Goal: Information Seeking & Learning: Learn about a topic

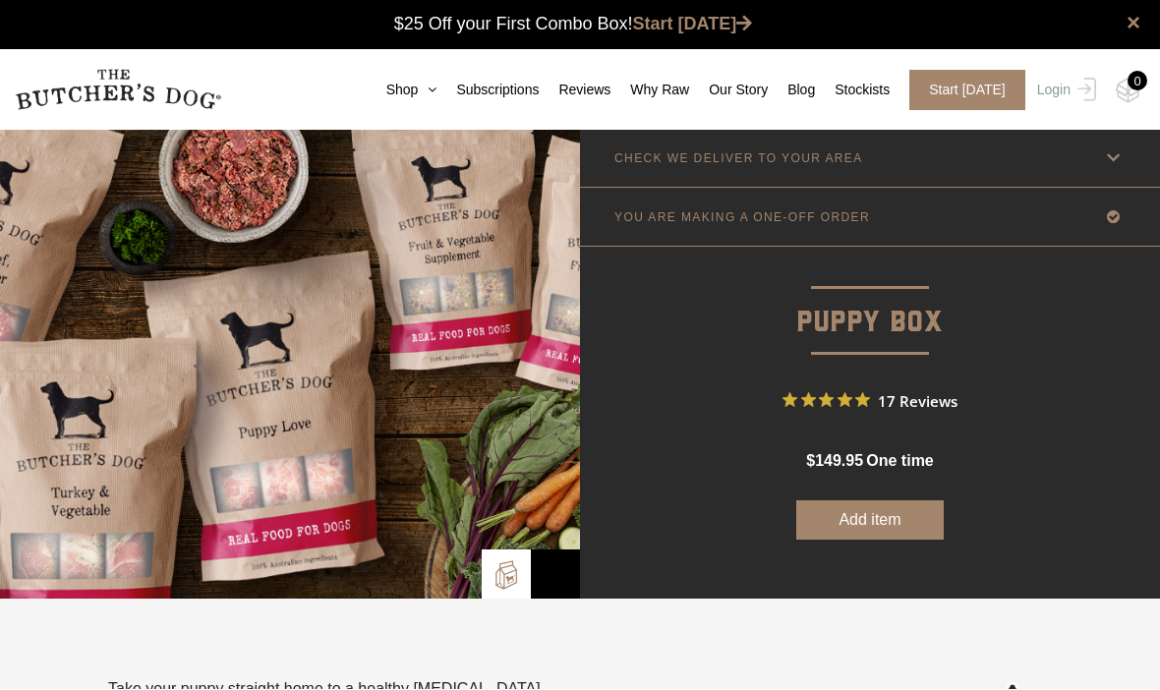
scroll to position [1, 0]
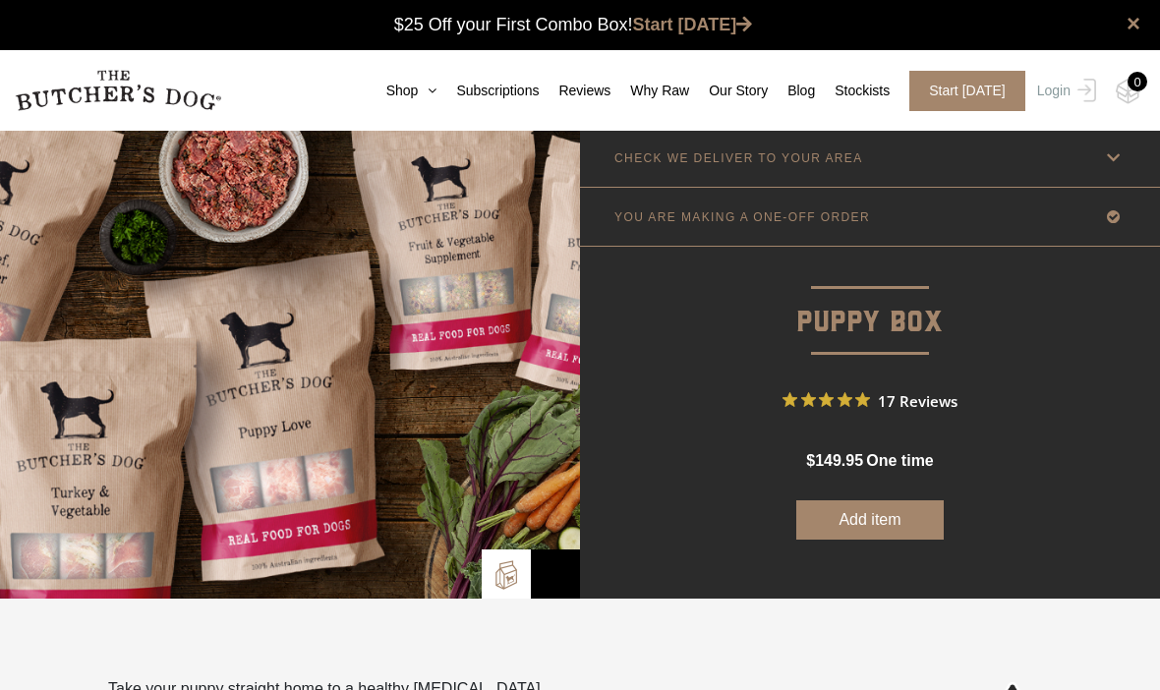
click at [367, 82] on link "Shop" at bounding box center [402, 91] width 71 height 21
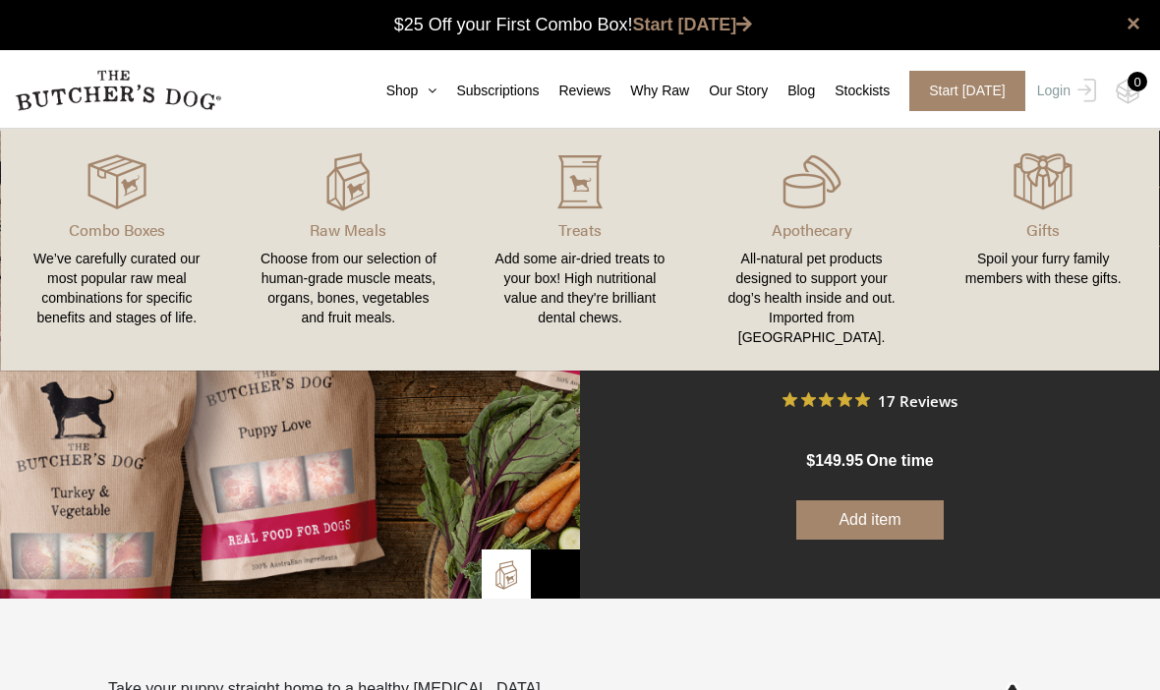
click at [475, 86] on link "Subscriptions" at bounding box center [487, 91] width 102 height 21
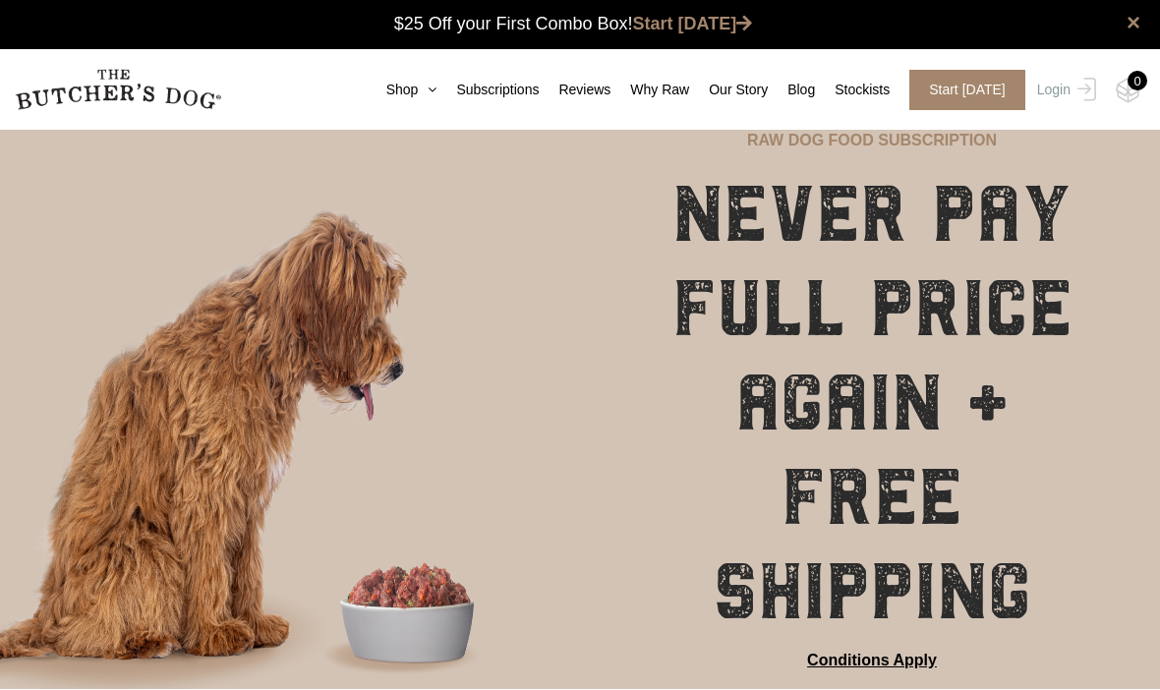
click at [576, 87] on link "Reviews" at bounding box center [575, 91] width 72 height 21
click at [652, 99] on link "Why Raw" at bounding box center [649, 91] width 79 height 21
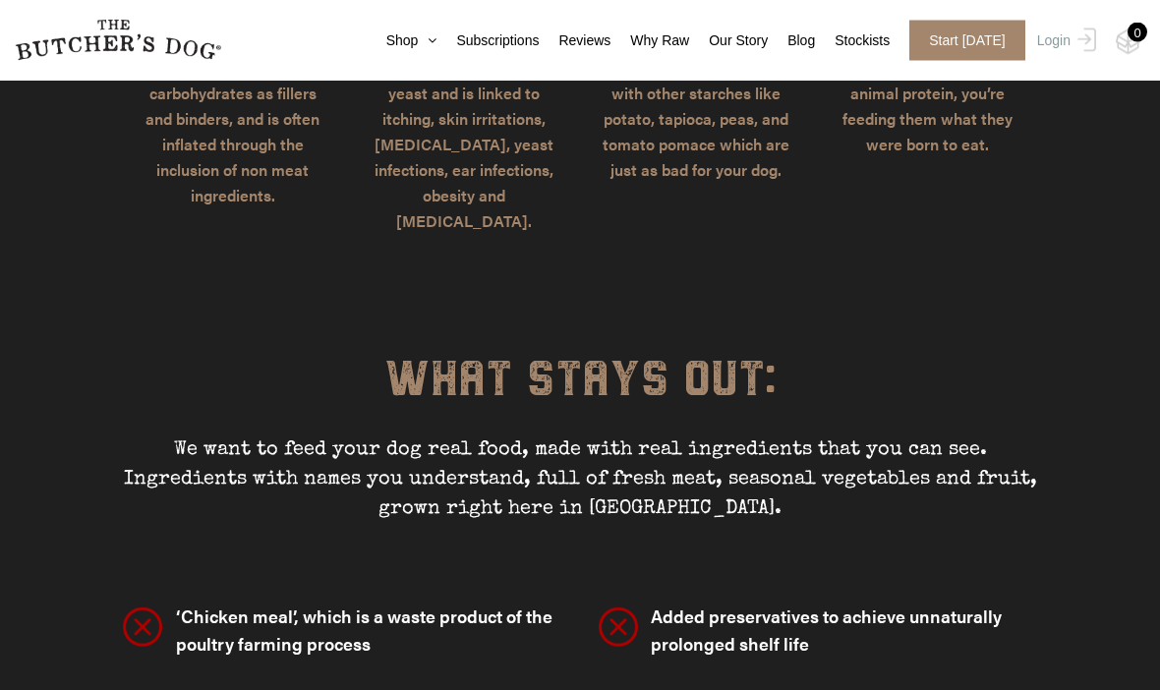
scroll to position [4990, 0]
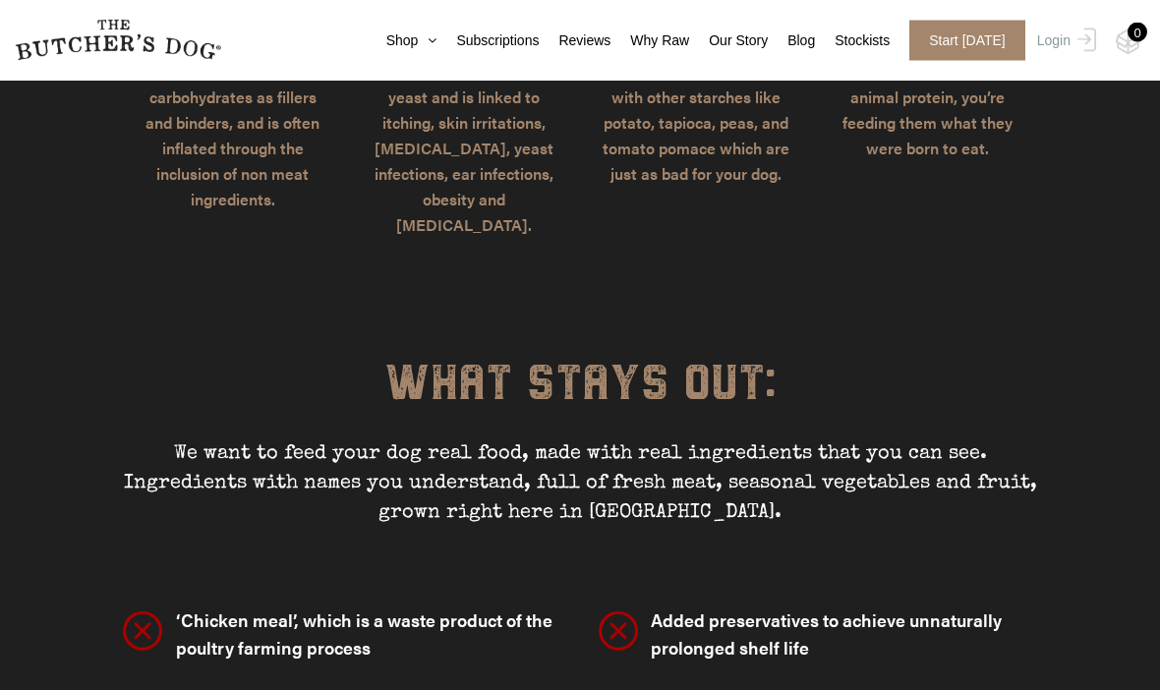
click at [370, 38] on link "Shop" at bounding box center [402, 40] width 71 height 21
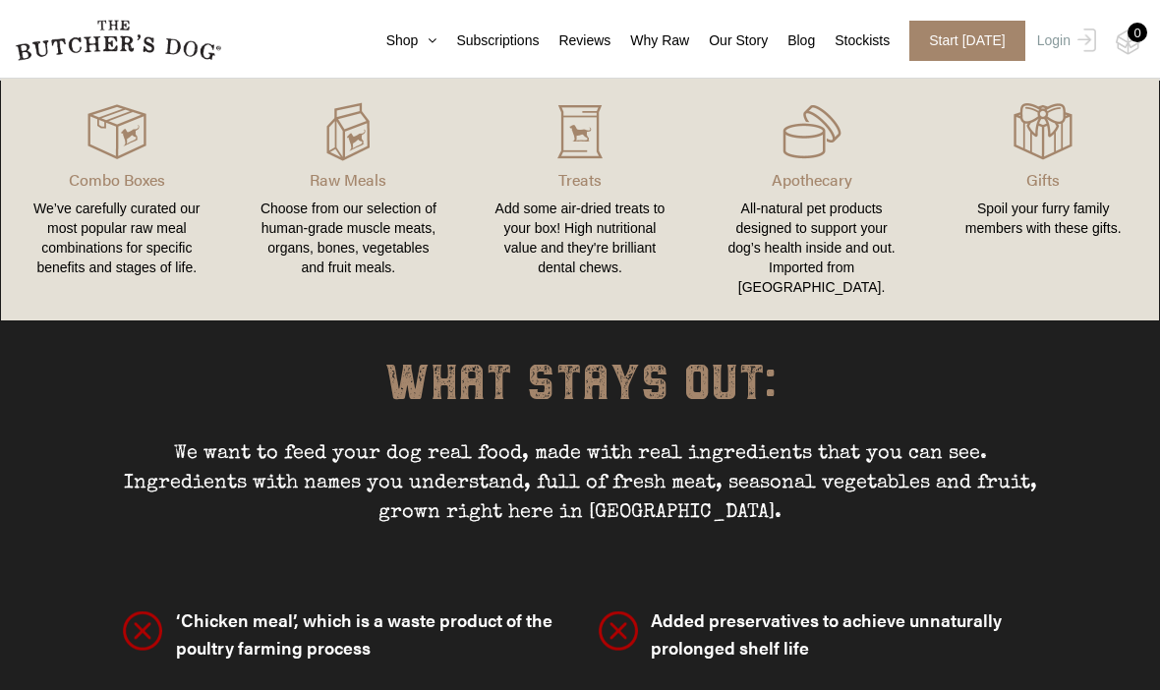
click at [0, 0] on img at bounding box center [0, 0] width 0 height 0
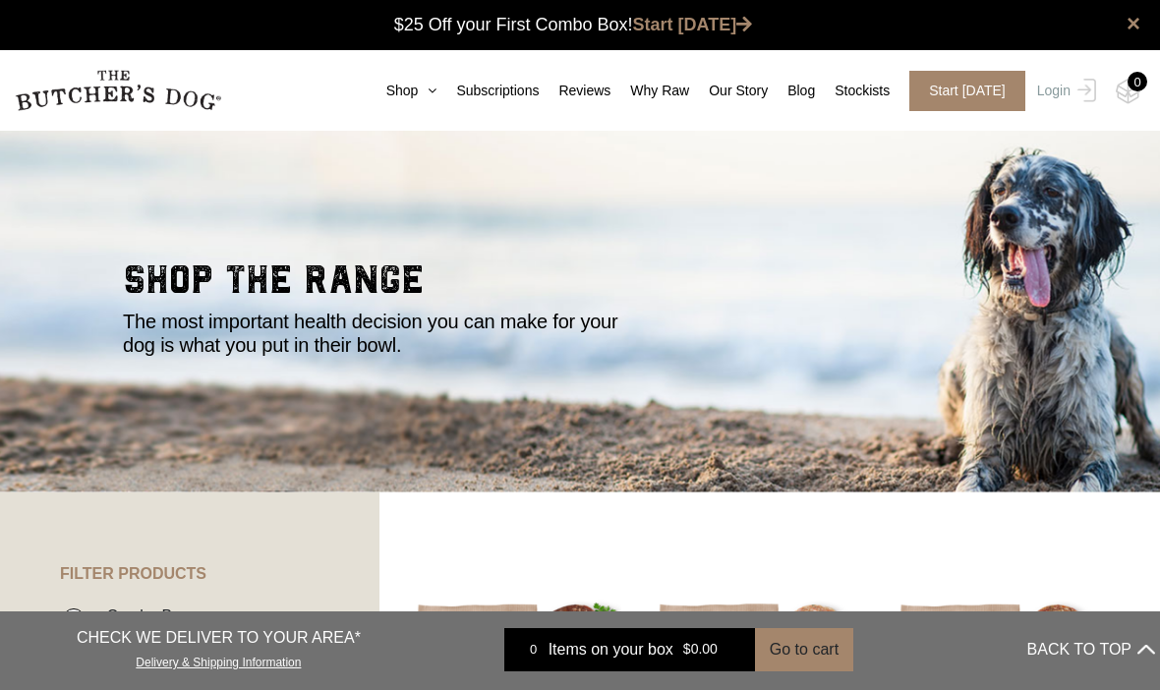
scroll to position [2, 0]
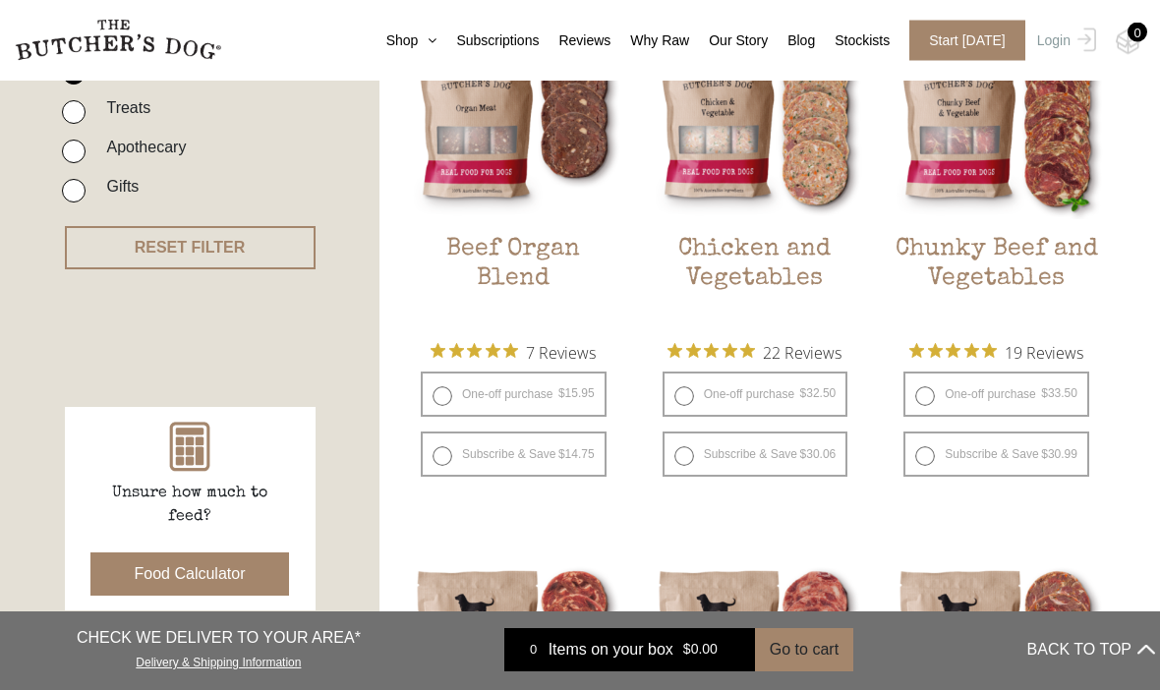
click at [167, 571] on button "Food Calculator" at bounding box center [190, 574] width 200 height 43
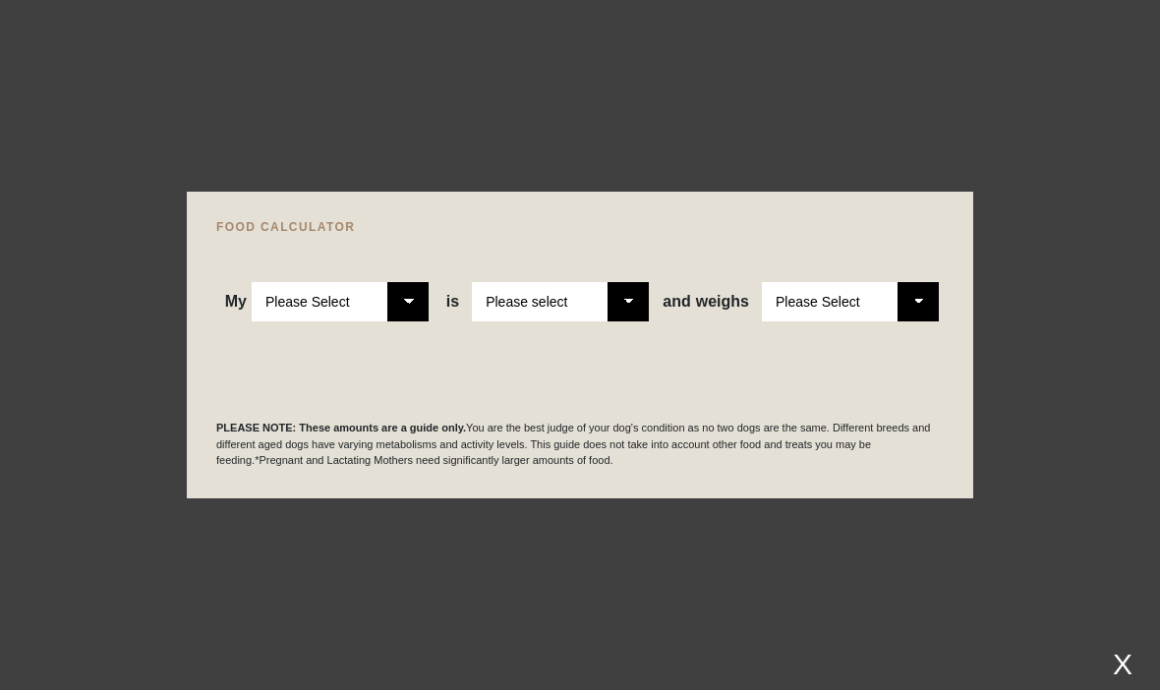
click at [406, 321] on select "Please Select Adult Dog Puppy" at bounding box center [340, 301] width 177 height 39
select select "puppy"
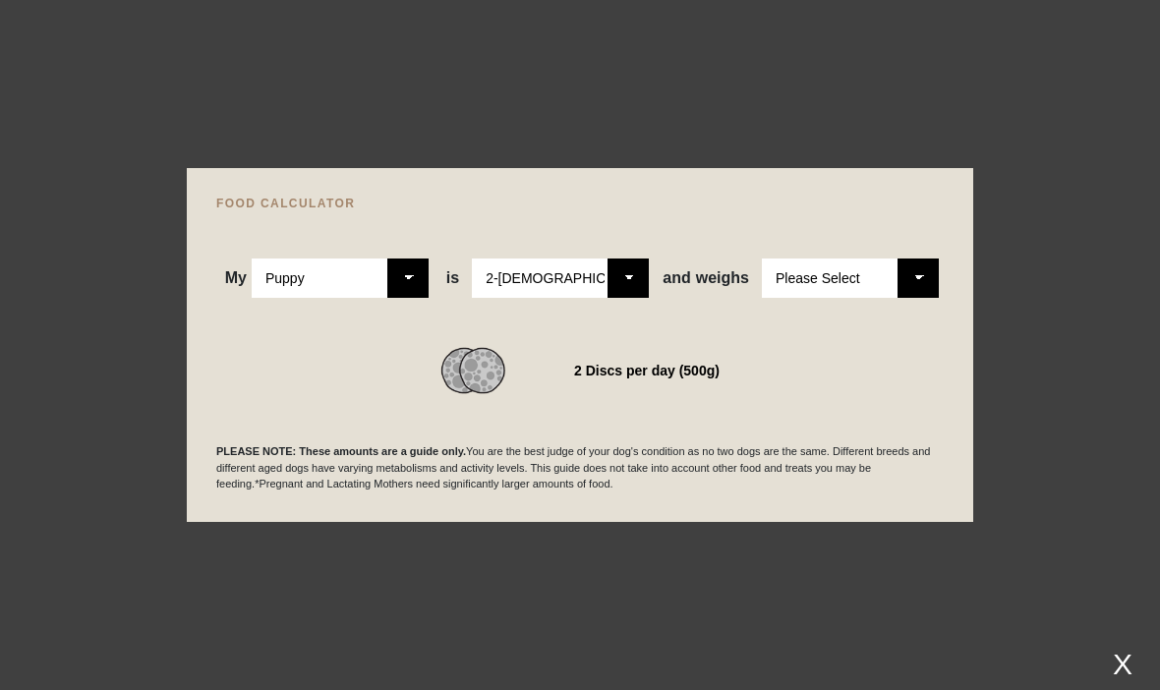
click at [615, 298] on select "Please Select 2-4 months old 4-5 months old 6-8 months old 8-12 months old" at bounding box center [560, 278] width 177 height 39
select select "12"
click at [912, 298] on select "Please Select 1kg 2kg 3kg 4kg 5kg 6kg 7kg 8kg 9kg 10kg 11kg 12kg 13kg 14kg 15kg…" at bounding box center [850, 278] width 177 height 39
select select "6"
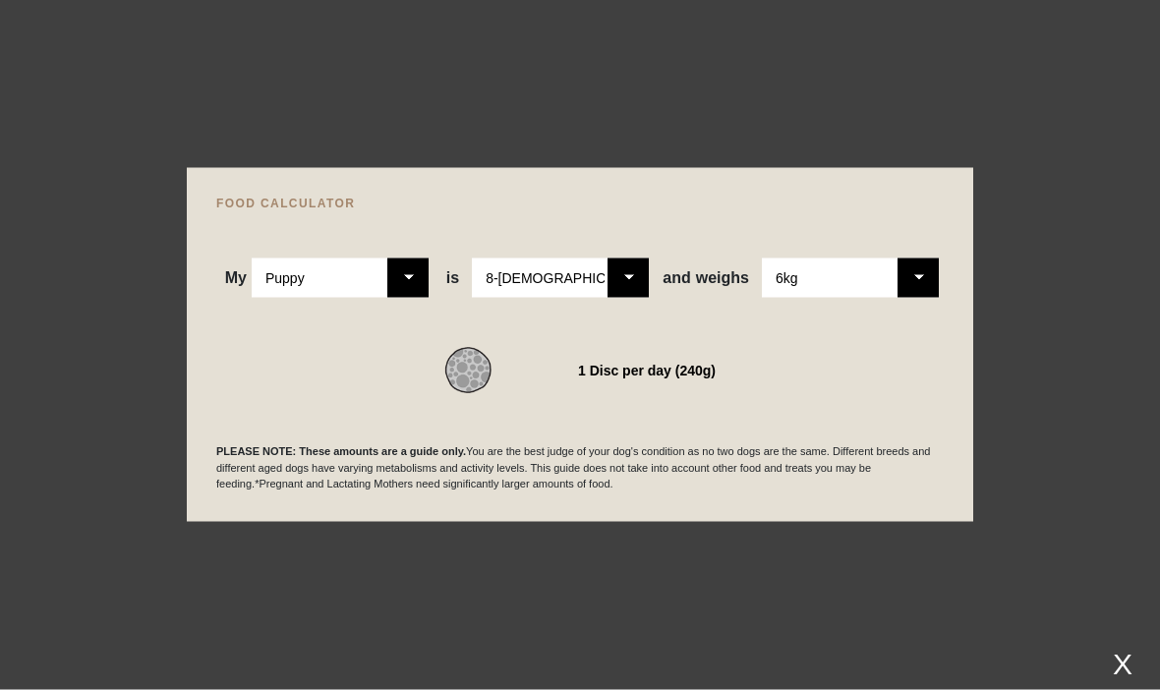
click at [1120, 680] on div "X" at bounding box center [1122, 664] width 35 height 32
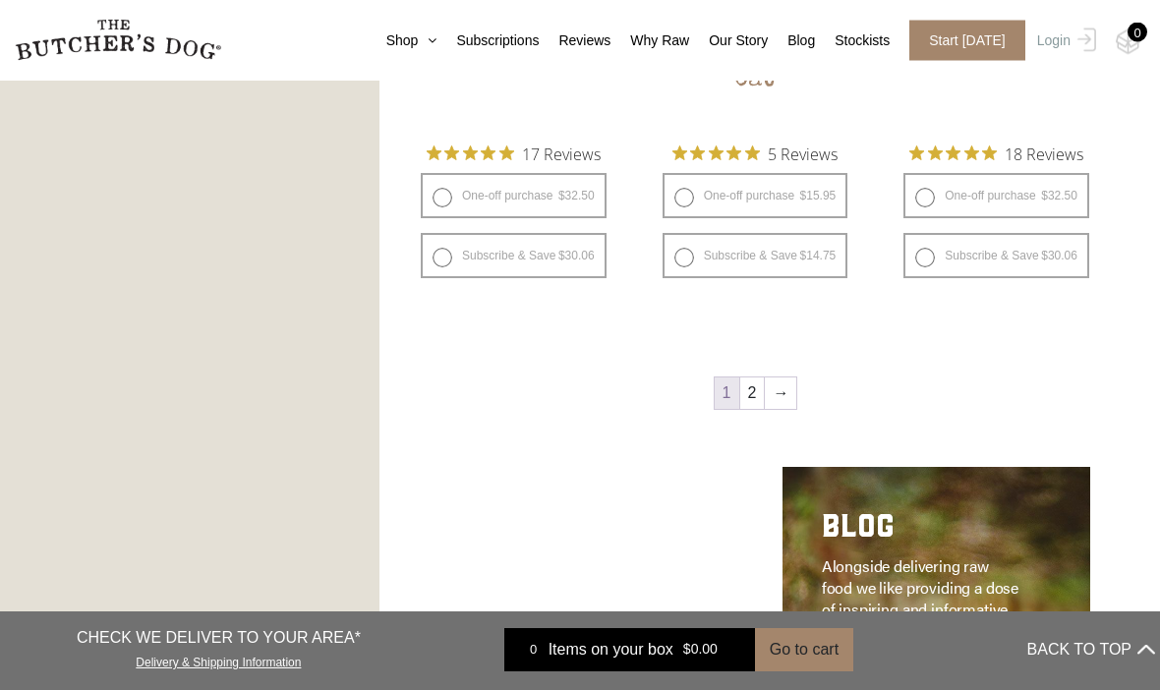
scroll to position [2447, 0]
click at [773, 389] on link "→" at bounding box center [780, 392] width 31 height 31
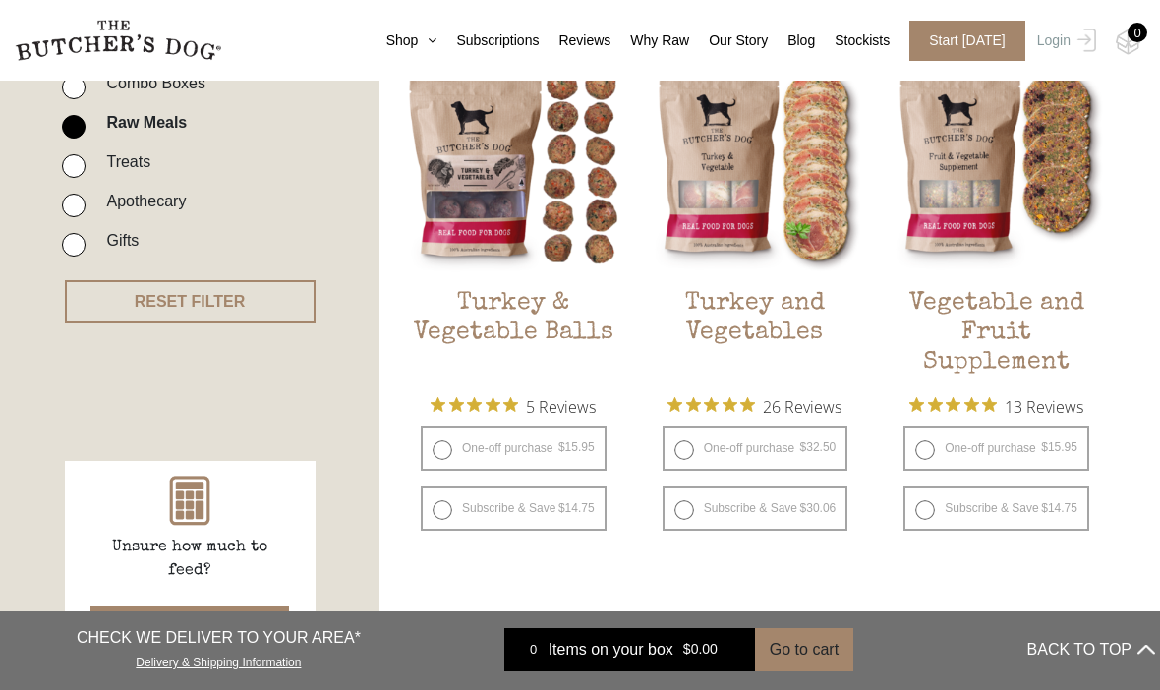
scroll to position [443, 0]
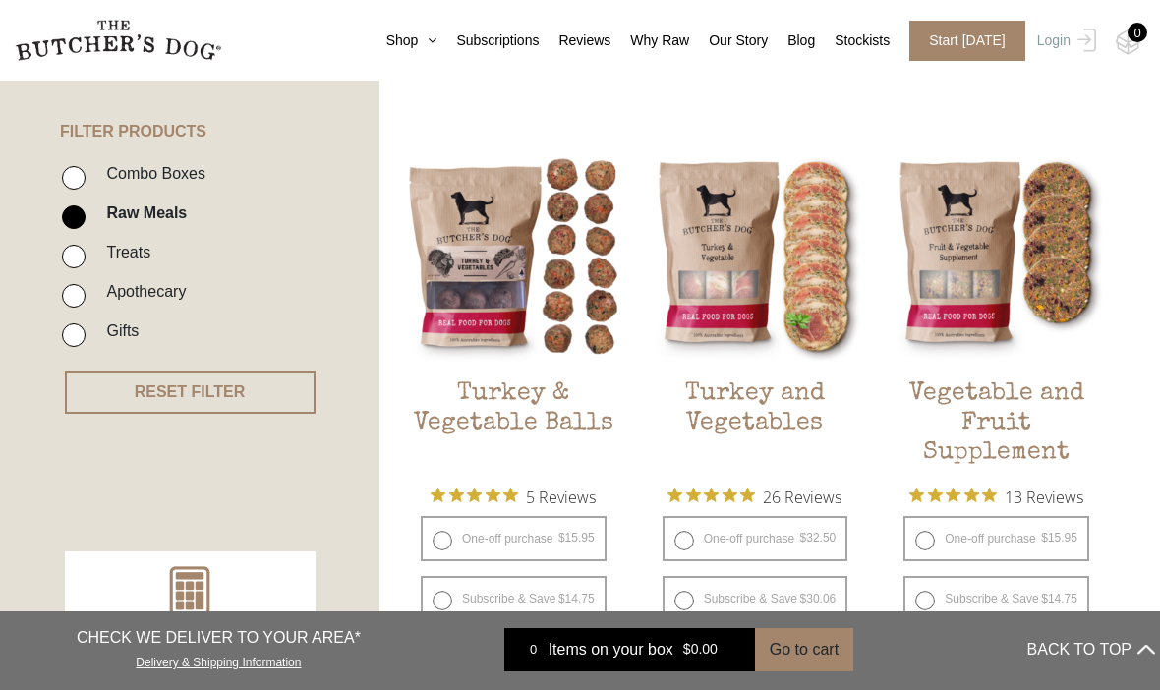
click at [975, 409] on h2 "Vegetable and Fruit Supplement" at bounding box center [996, 425] width 215 height 92
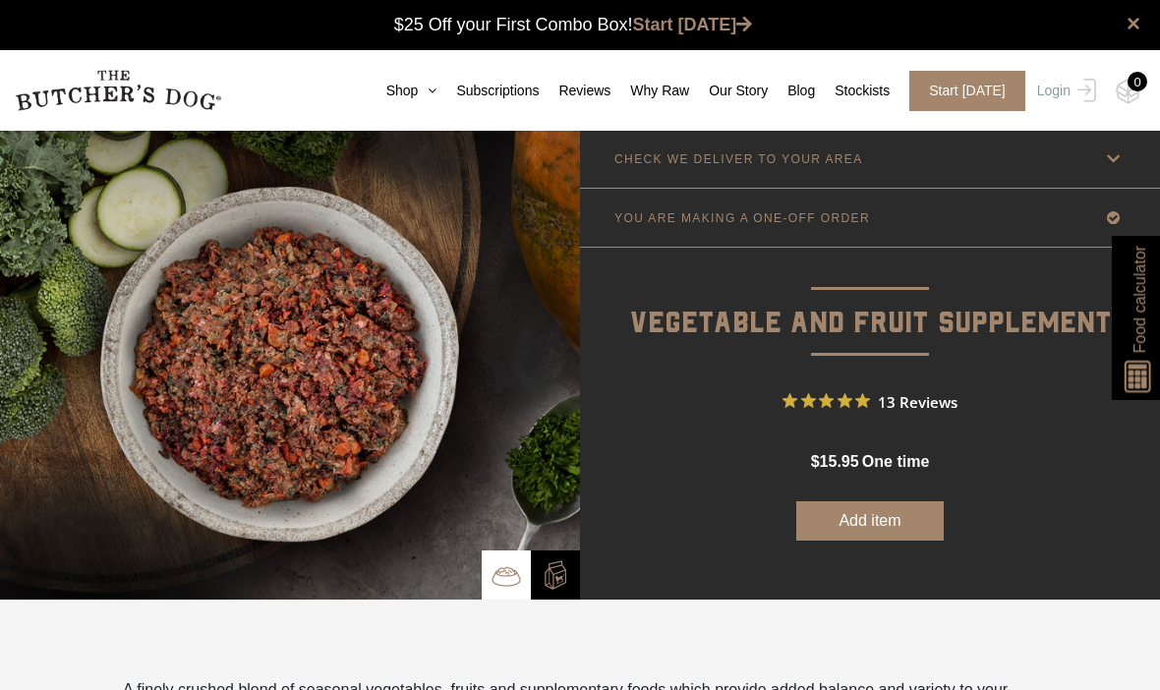
click at [375, 95] on link "Shop" at bounding box center [402, 91] width 71 height 21
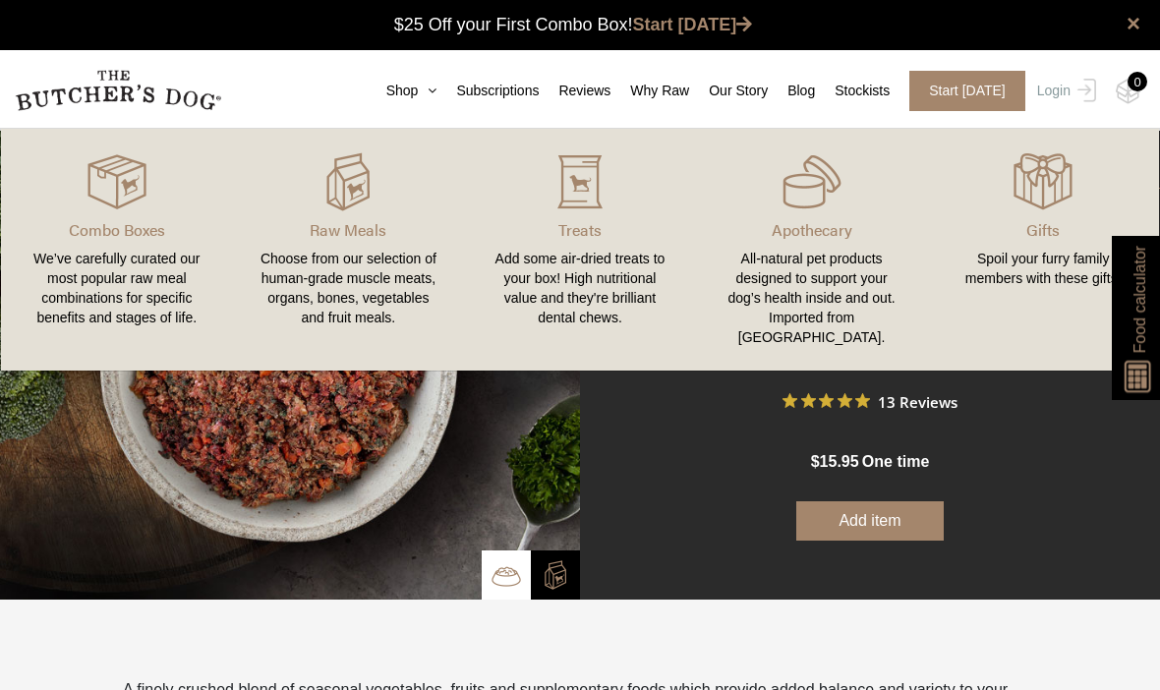
click at [0, 0] on img at bounding box center [0, 0] width 0 height 0
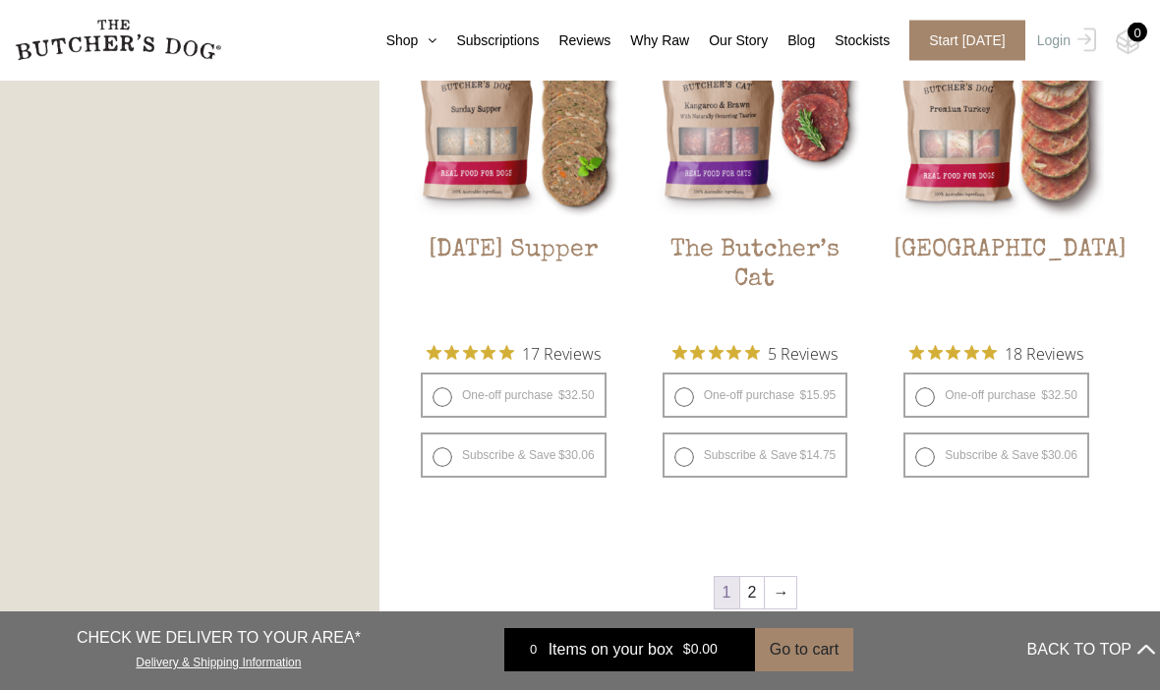
scroll to position [2248, 0]
click at [782, 592] on link "→" at bounding box center [780, 592] width 31 height 31
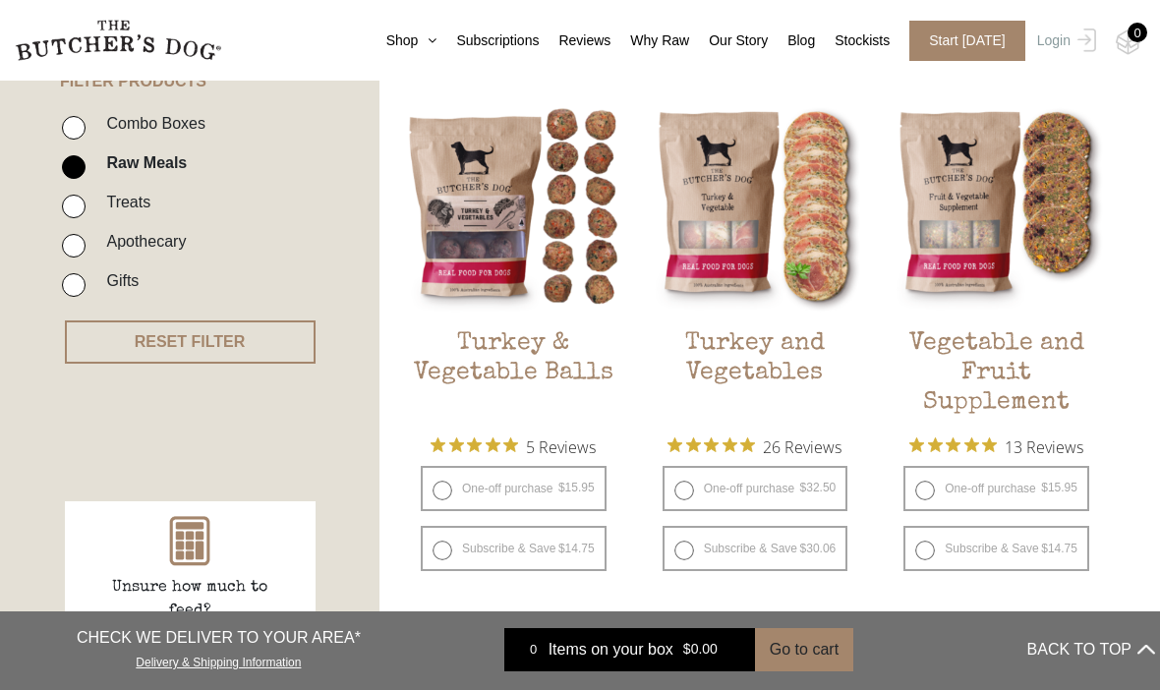
scroll to position [462, 0]
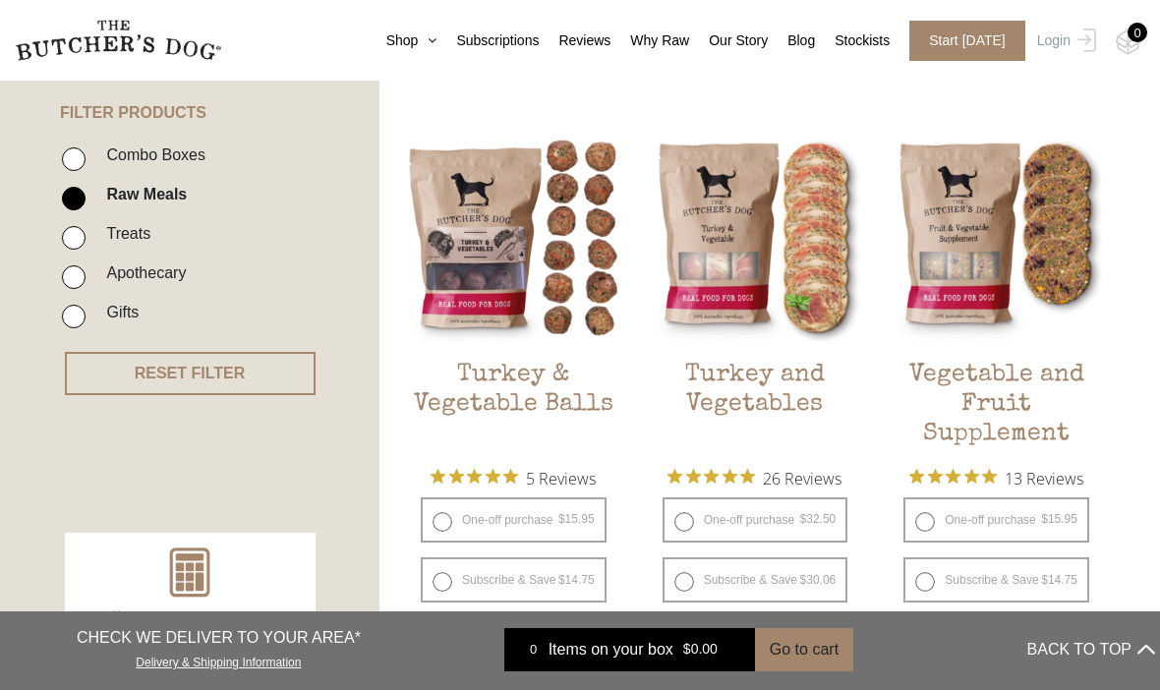
click at [712, 379] on h2 "Turkey and Vegetables" at bounding box center [755, 407] width 215 height 92
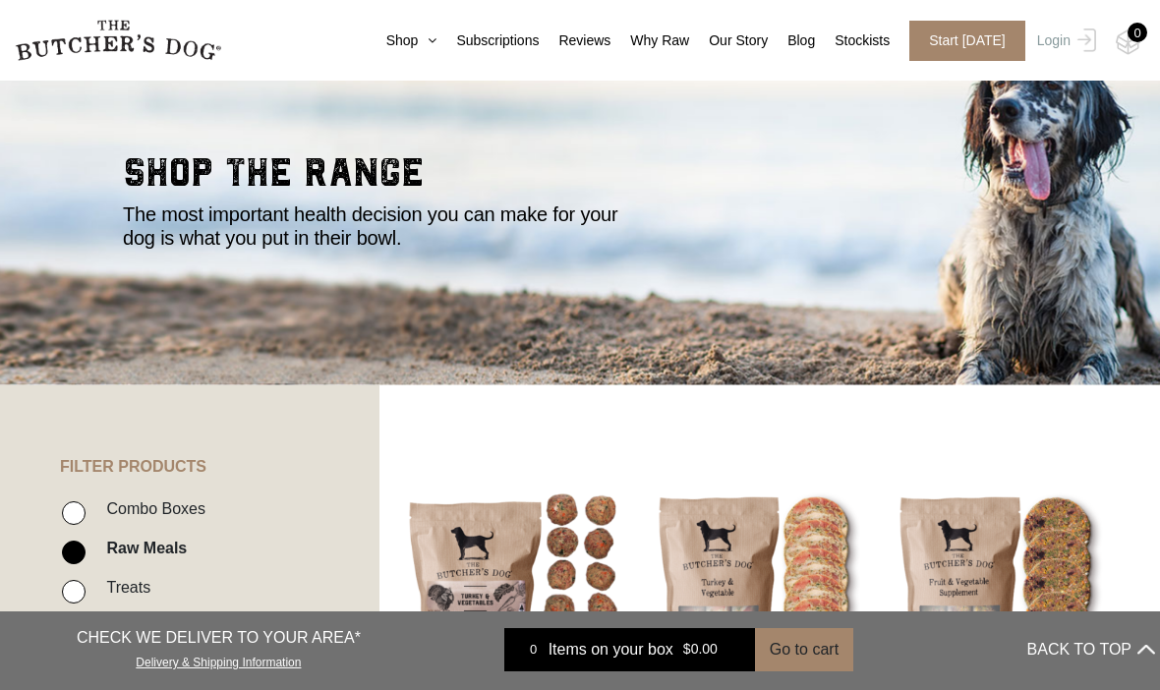
scroll to position [106, 0]
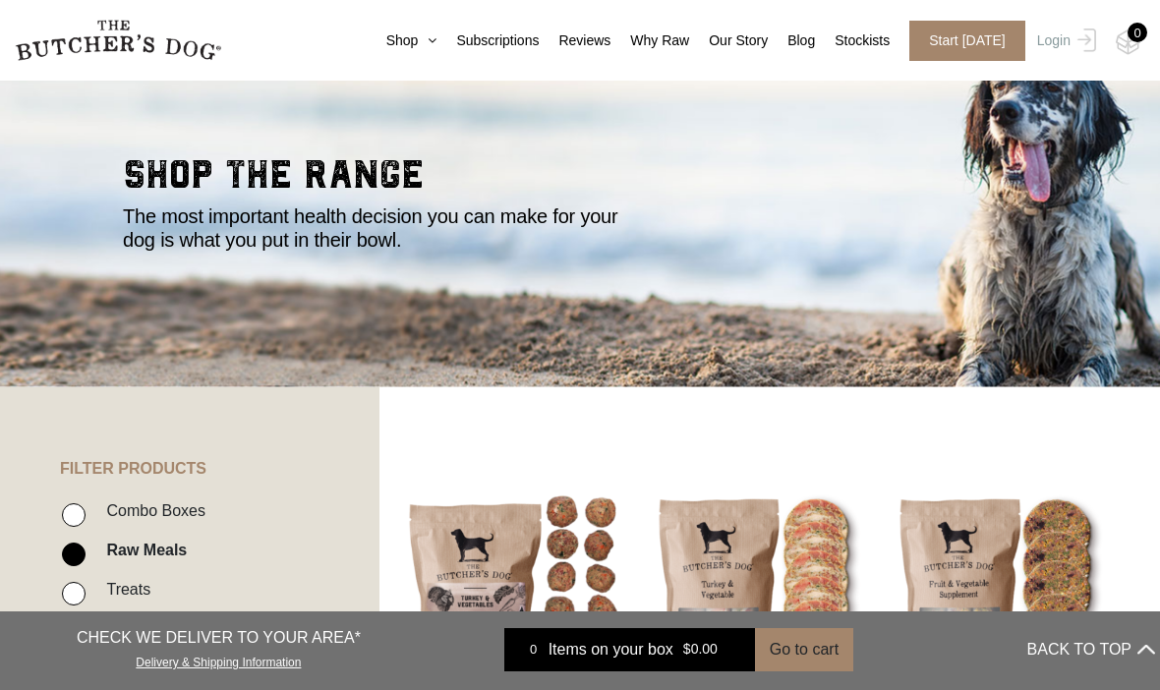
click at [367, 46] on link "Shop" at bounding box center [402, 40] width 71 height 21
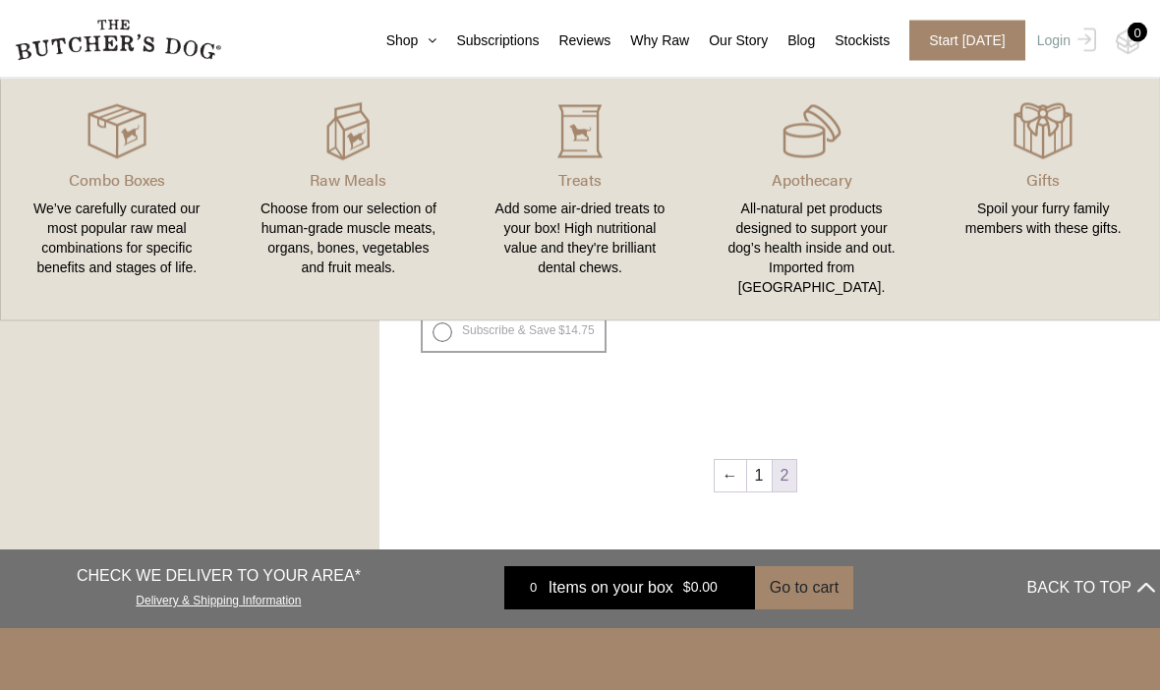
scroll to position [1273, 0]
click at [730, 475] on link "←" at bounding box center [730, 475] width 31 height 31
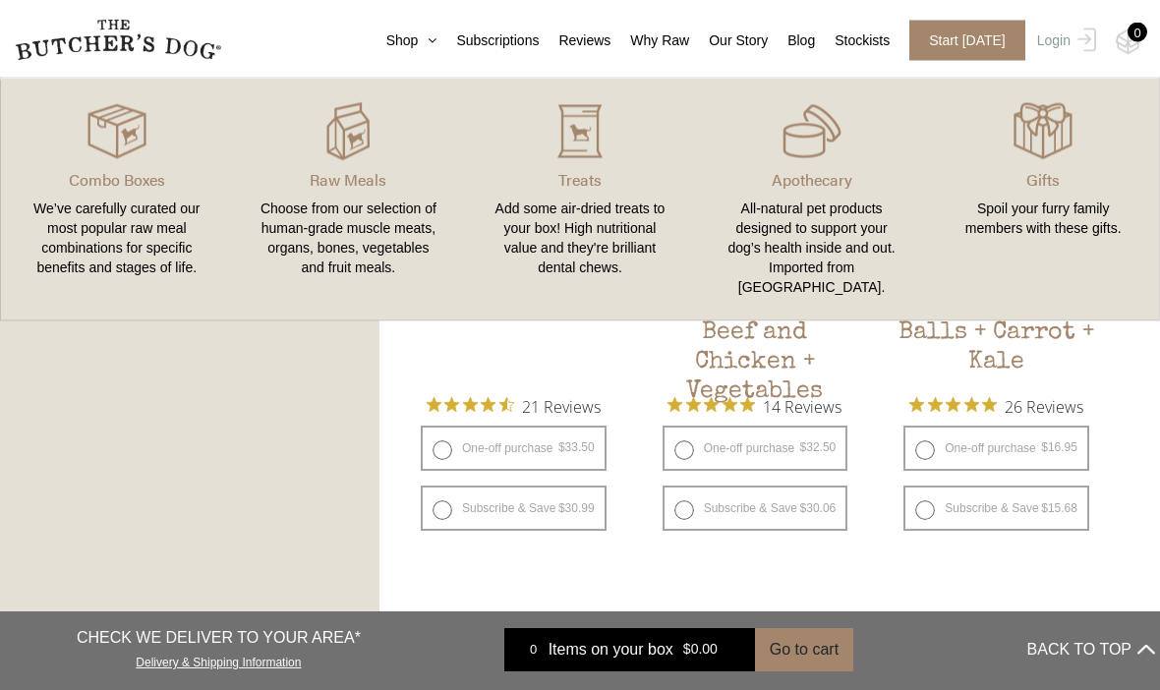
scroll to position [1644, 0]
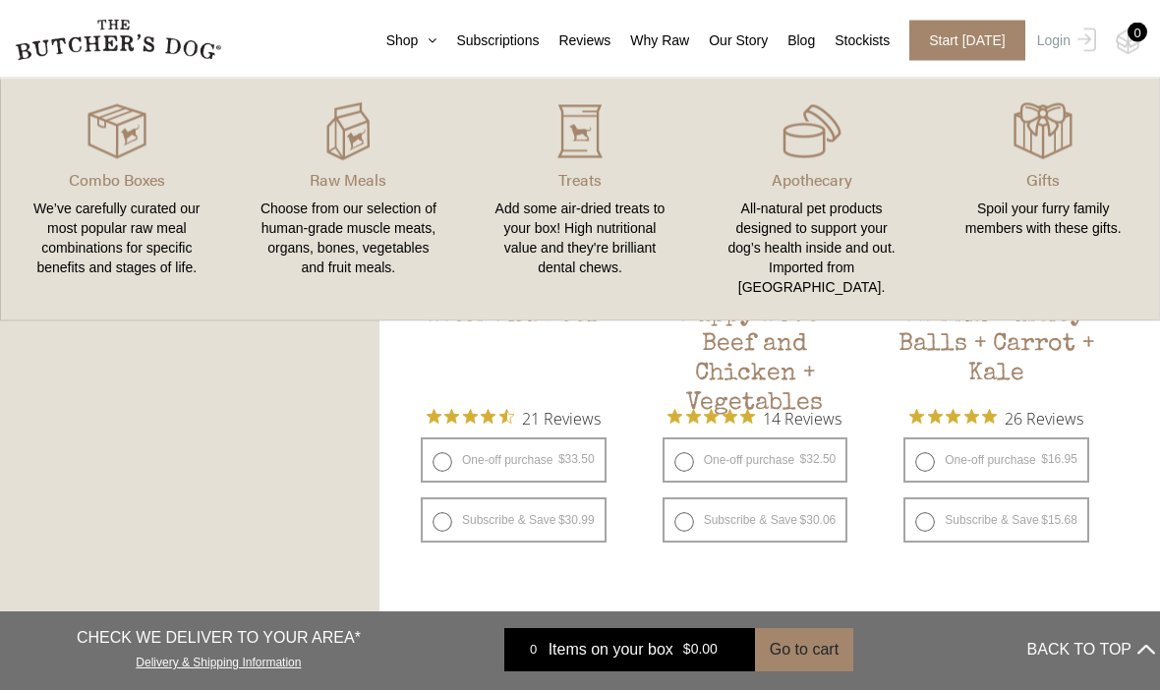
click at [725, 345] on h2 "Puppy Love: Beef and Chicken + Vegetables" at bounding box center [755, 348] width 215 height 92
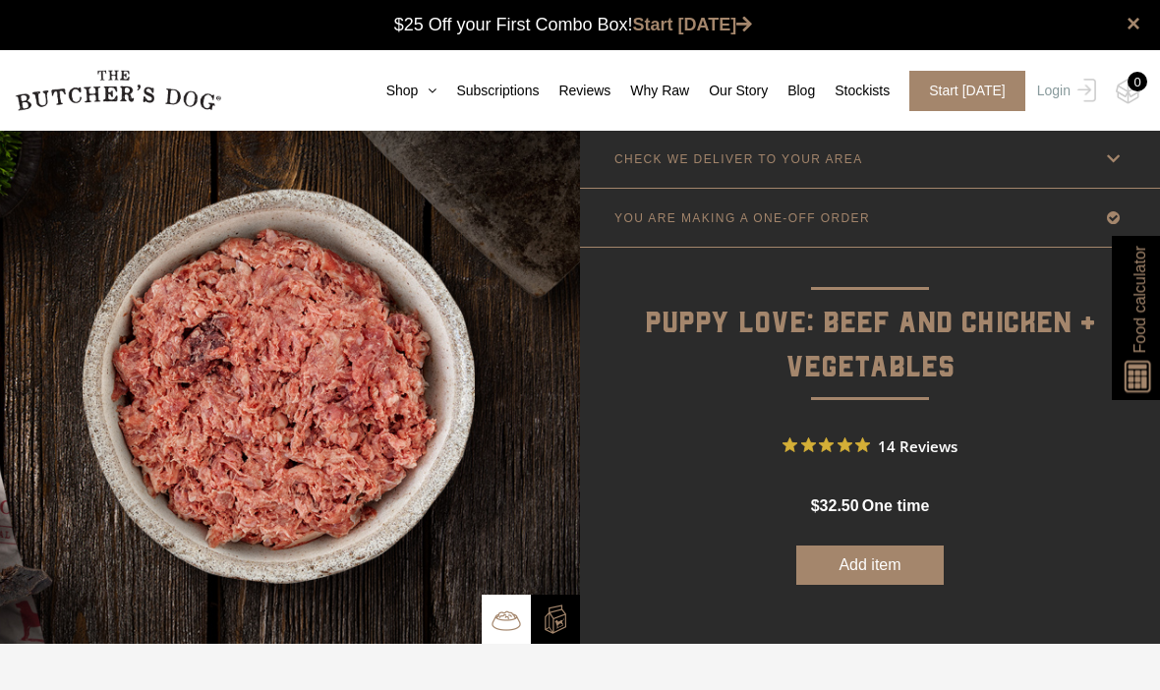
click at [375, 82] on link "Shop" at bounding box center [402, 91] width 71 height 21
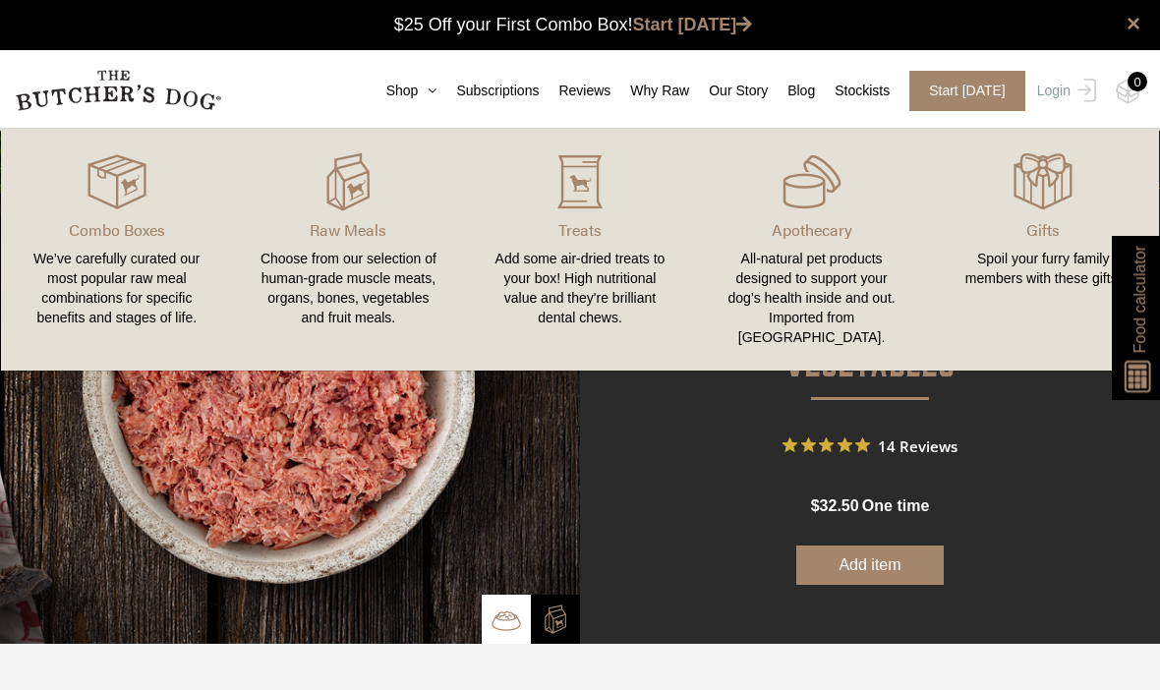
click at [0, 0] on img at bounding box center [0, 0] width 0 height 0
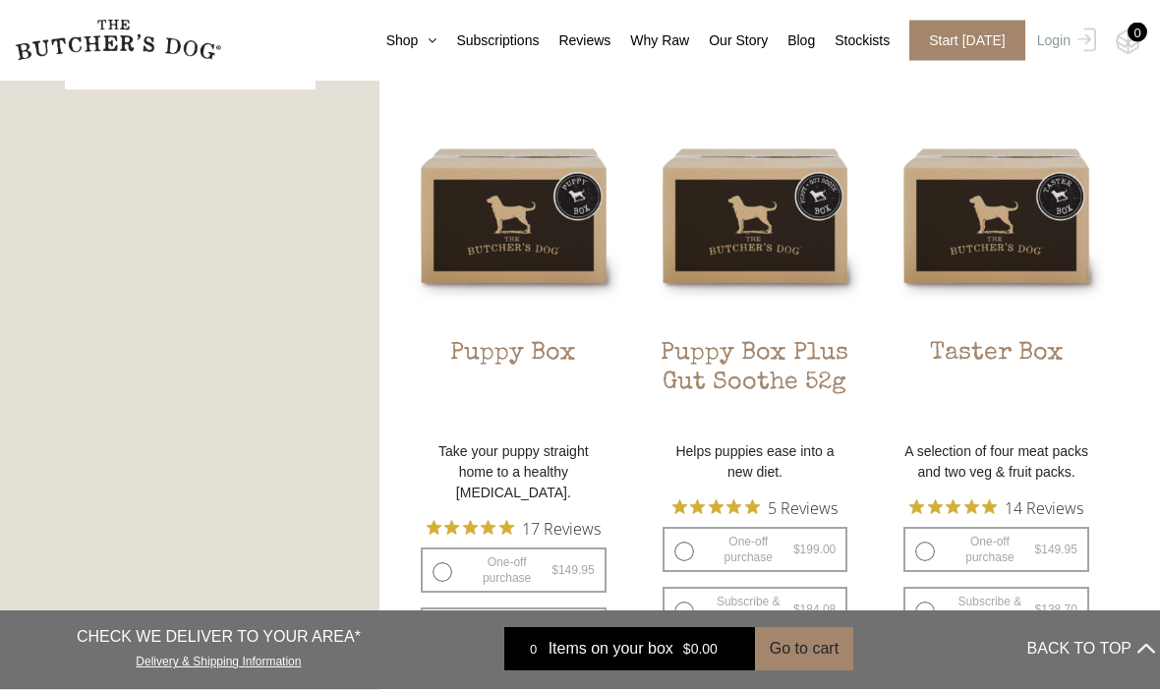
scroll to position [1109, 0]
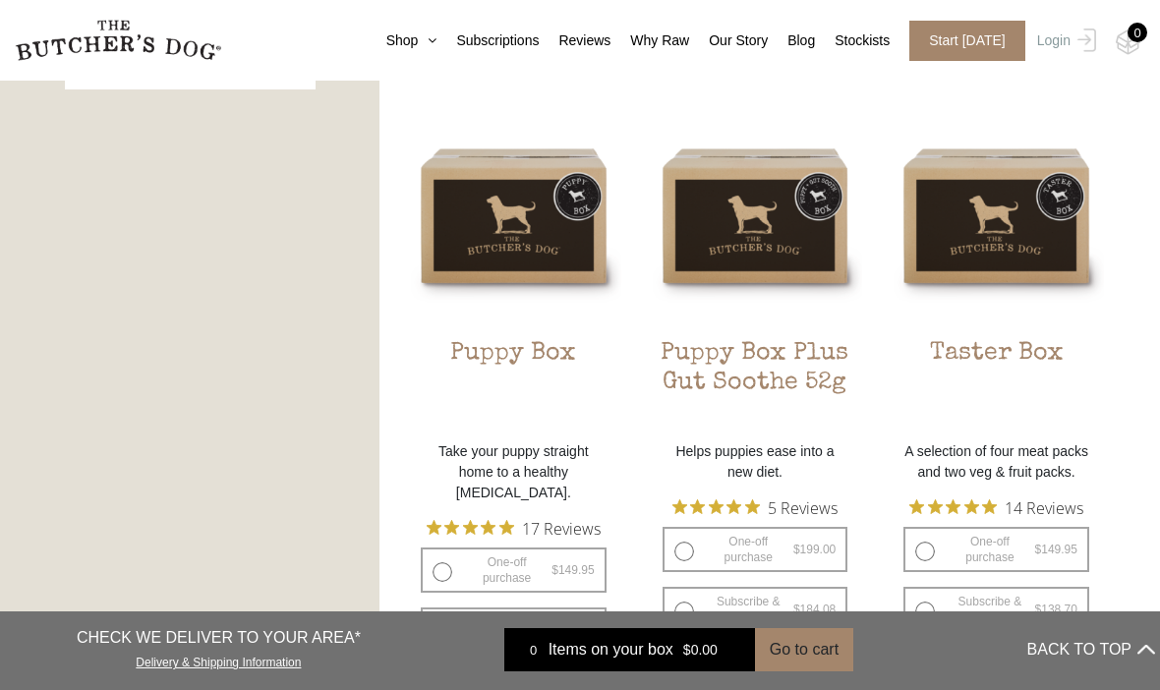
click at [0, 0] on img at bounding box center [0, 0] width 0 height 0
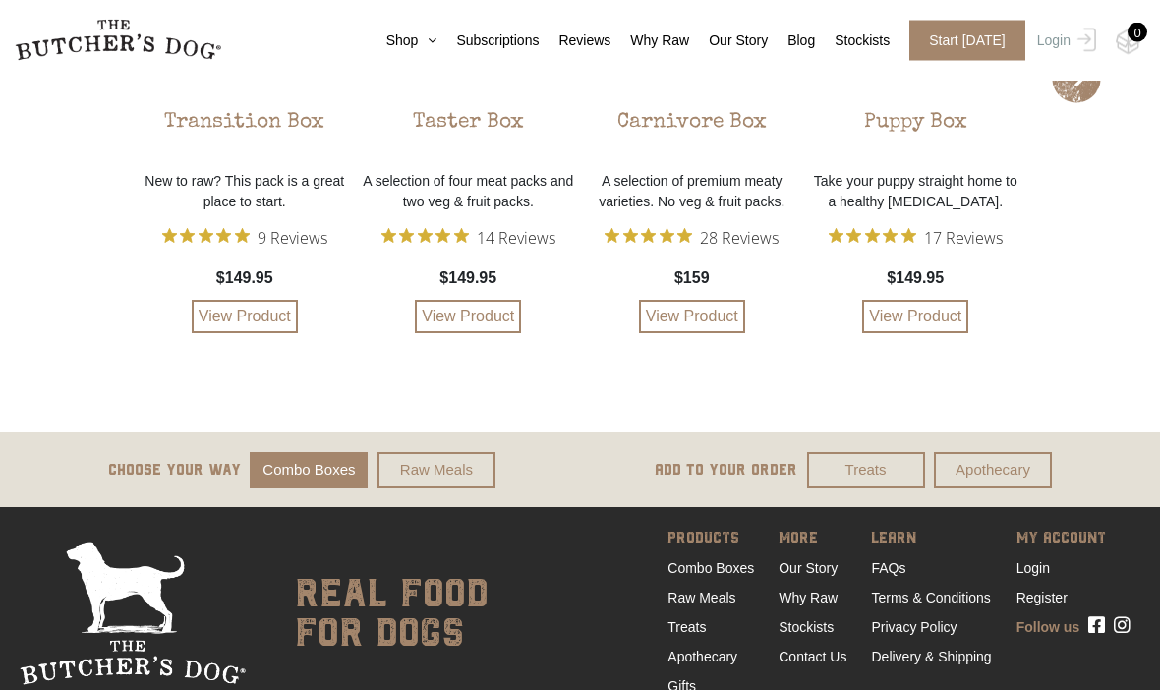
scroll to position [4589, 0]
